Goal: Transaction & Acquisition: Purchase product/service

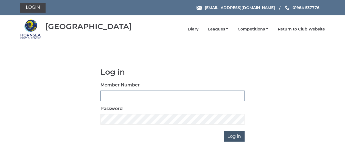
type input "0837"
click at [233, 135] on input "Log in" at bounding box center [234, 136] width 21 height 10
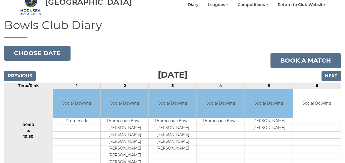
scroll to position [27, 0]
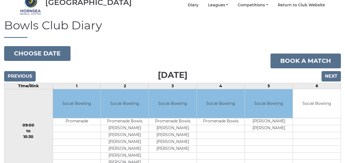
click at [5, 89] on td "09:00 to 10:30" at bounding box center [28, 131] width 49 height 84
click at [327, 73] on input "Next" at bounding box center [330, 76] width 19 height 10
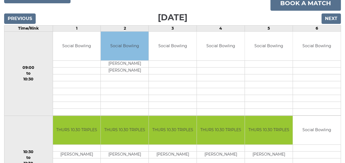
scroll to position [27, 0]
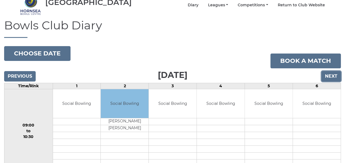
click at [331, 71] on input "Next" at bounding box center [330, 76] width 19 height 10
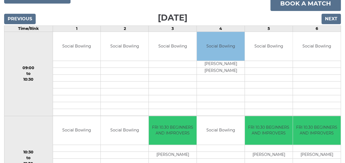
scroll to position [2, 0]
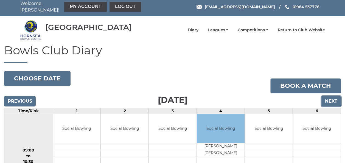
click at [329, 96] on input "Next" at bounding box center [330, 101] width 19 height 10
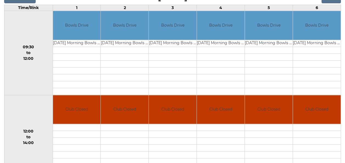
scroll to position [82, 0]
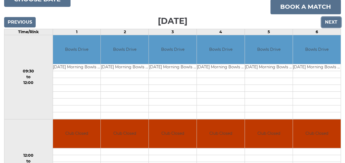
click at [331, 19] on input "Next" at bounding box center [330, 22] width 19 height 10
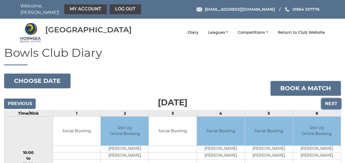
click at [335, 102] on input "Next" at bounding box center [330, 104] width 19 height 10
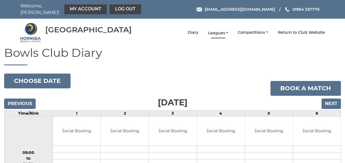
click at [219, 30] on link "Leagues" at bounding box center [218, 32] width 20 height 5
click at [220, 30] on link "Leagues" at bounding box center [218, 32] width 20 height 5
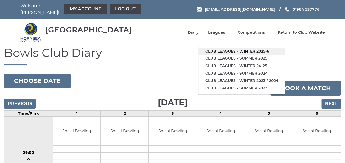
click at [231, 49] on link "Club leagues - Winter 2025-6" at bounding box center [241, 51] width 86 height 7
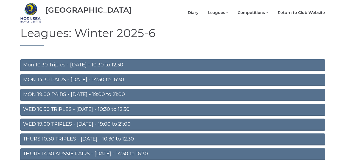
scroll to position [27, 0]
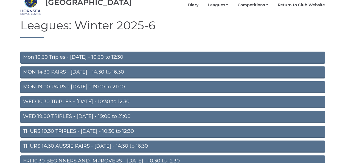
click at [103, 81] on link "MON 19.00 PAIRS - Monday - 19:00 to 21:00" at bounding box center [172, 87] width 305 height 12
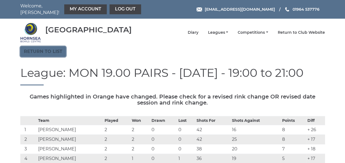
click at [50, 48] on link "Return to list" at bounding box center [43, 51] width 46 height 10
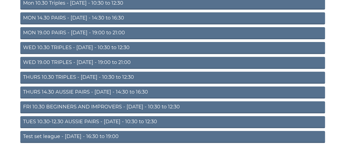
scroll to position [82, 0]
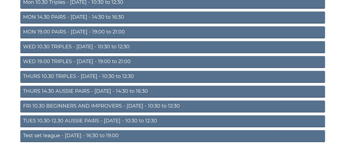
click at [73, 43] on link "WED 10.30 TRIPLES - [DATE] - 10:30 to 12:30" at bounding box center [172, 47] width 305 height 12
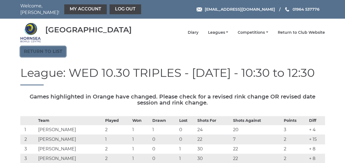
click at [51, 48] on link "Return to list" at bounding box center [43, 51] width 46 height 10
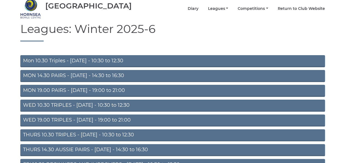
scroll to position [55, 0]
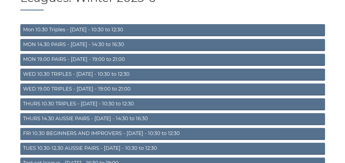
click at [88, 145] on link "TUES 10.30-12.30 AUSSIE PAIRS - [DATE] - 10:30 to 12:30" at bounding box center [172, 149] width 305 height 12
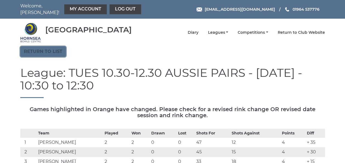
click at [41, 47] on link "Return to list" at bounding box center [43, 51] width 46 height 10
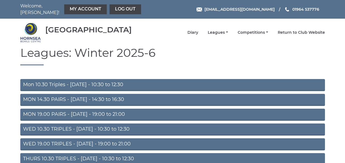
scroll to position [55, 0]
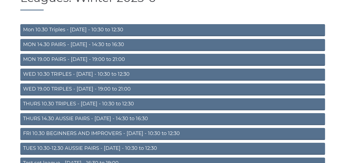
click at [75, 99] on link "THURS 10.30 TRIPLES - [DATE] - 10:30 to 12:30" at bounding box center [172, 104] width 305 height 12
click at [75, 99] on link "THURS 10.30 TRIPLES - Thursday - 10:30 to 12:30" at bounding box center [172, 104] width 305 height 12
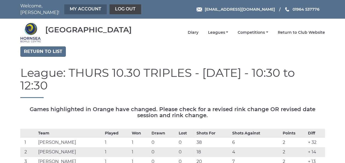
click at [77, 6] on link "My Account" at bounding box center [85, 9] width 43 height 10
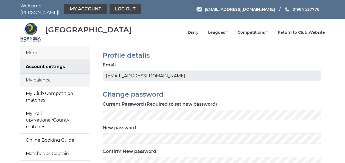
click at [45, 76] on link "My balance" at bounding box center [55, 80] width 70 height 13
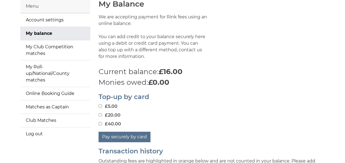
scroll to position [55, 0]
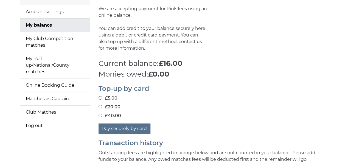
click at [100, 114] on input "£40.00" at bounding box center [101, 116] width 4 height 4
radio input "true"
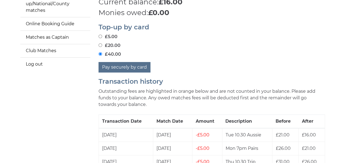
scroll to position [137, 0]
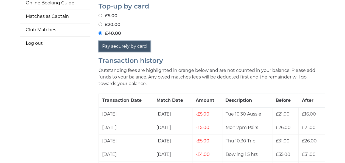
click at [121, 43] on button "Pay securely by card" at bounding box center [125, 46] width 52 height 10
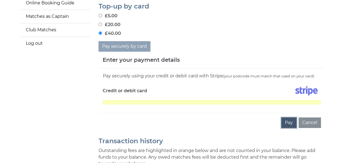
click at [290, 118] on button "Pay" at bounding box center [288, 122] width 15 height 10
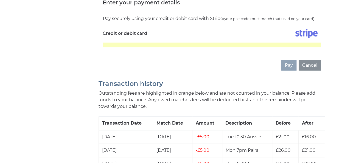
scroll to position [165, 0]
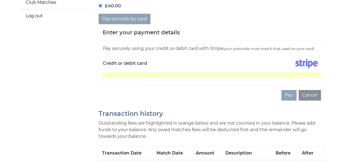
click at [241, 86] on div "Pay Cancel" at bounding box center [212, 95] width 226 height 19
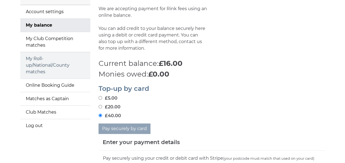
scroll to position [0, 0]
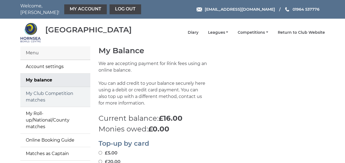
click at [51, 93] on link "My Club Competition matches" at bounding box center [55, 97] width 70 height 20
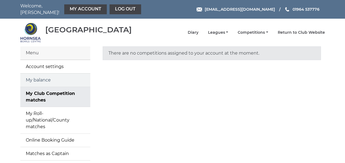
click at [58, 76] on link "My balance" at bounding box center [55, 80] width 70 height 13
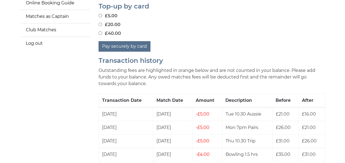
scroll to position [82, 0]
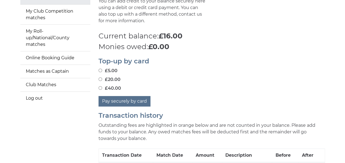
click at [99, 86] on input "£40.00" at bounding box center [101, 88] width 4 height 4
radio input "true"
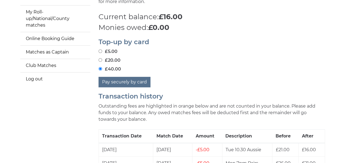
scroll to position [110, 0]
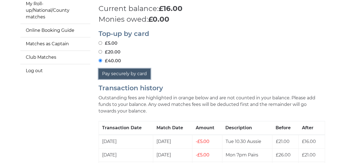
click at [119, 69] on button "Pay securely by card" at bounding box center [125, 74] width 52 height 10
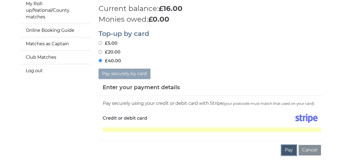
click at [288, 147] on button "Pay" at bounding box center [288, 150] width 15 height 10
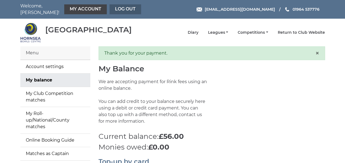
click at [121, 6] on link "Log out" at bounding box center [126, 9] width 32 height 10
